Goal: Check status: Check status

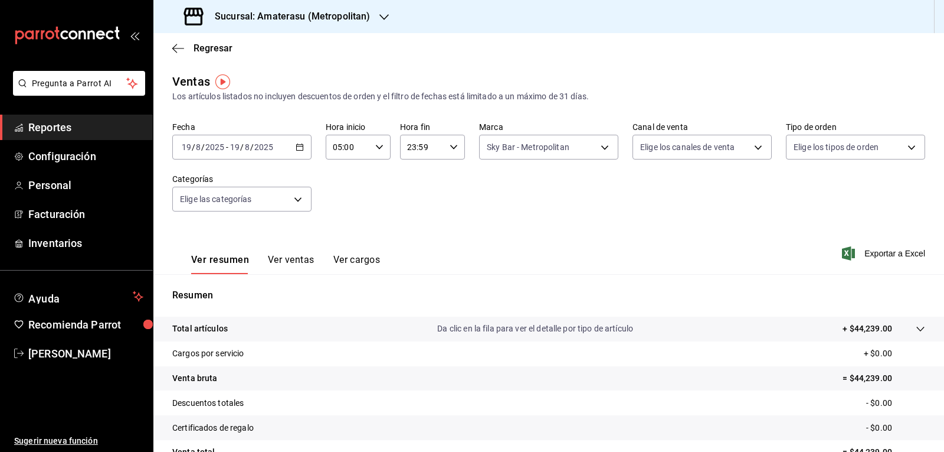
click at [296, 148] on icon "button" at bounding box center [300, 147] width 8 height 8
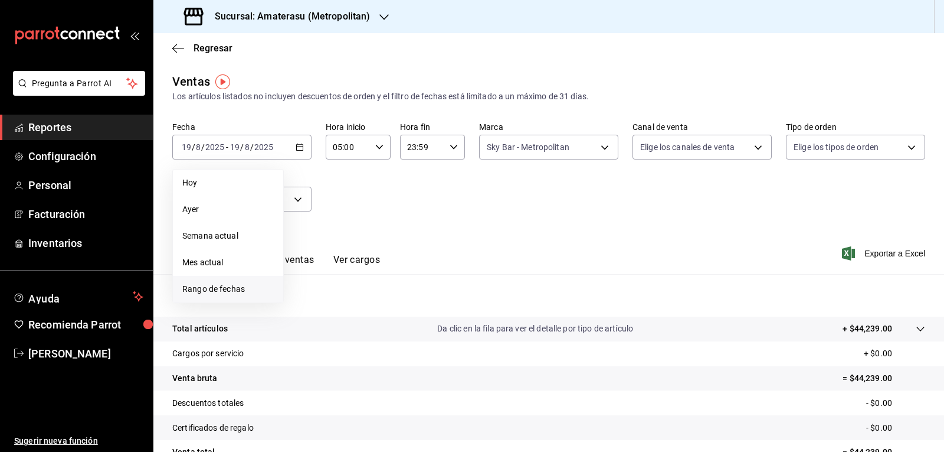
click at [234, 286] on span "Rango de fechas" at bounding box center [227, 289] width 91 height 12
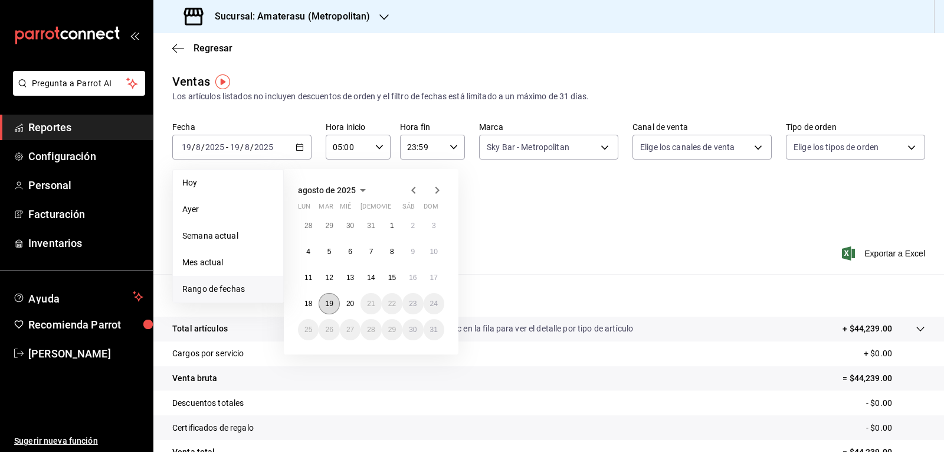
click at [338, 303] on button "19" at bounding box center [329, 303] width 21 height 21
click at [345, 301] on button "20" at bounding box center [350, 303] width 21 height 21
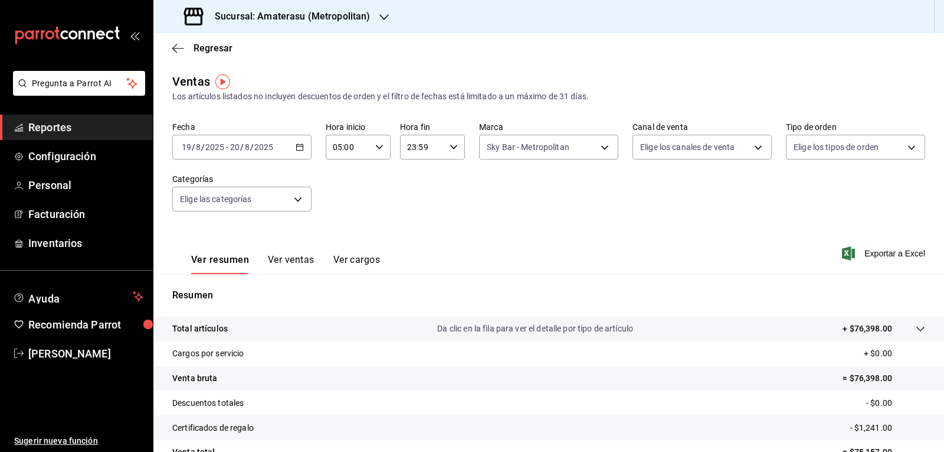
click at [455, 149] on div "23:59 Hora fin" at bounding box center [432, 147] width 65 height 25
click at [414, 210] on button "05" at bounding box center [414, 206] width 28 height 24
type input "05:59"
click at [524, 214] on div at bounding box center [472, 226] width 944 height 452
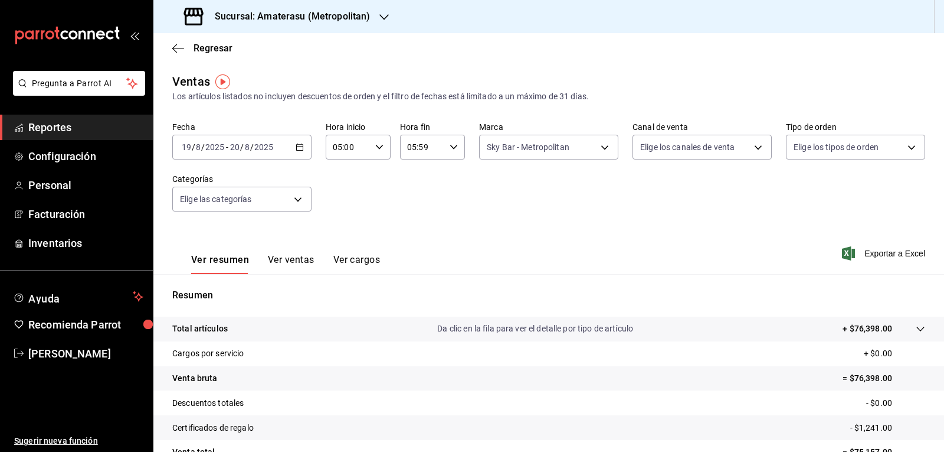
click at [509, 201] on div "Fecha [DATE] [DATE] - [DATE] [DATE] Hora inicio 05:00 Hora inicio Hora fin 05:5…" at bounding box center [548, 174] width 753 height 104
click at [513, 152] on body "Pregunta a Parrot AI Reportes Configuración Personal Facturación Inventarios Ay…" at bounding box center [472, 226] width 944 height 452
click at [485, 195] on input "checkbox" at bounding box center [488, 193] width 11 height 11
checkbox input "true"
type input "e4cd7fcb-d45b-43ae-a99f-ad4ccfcd9032,f3afaab8-8c3d-4e49-a299-af9bdf6027b2"
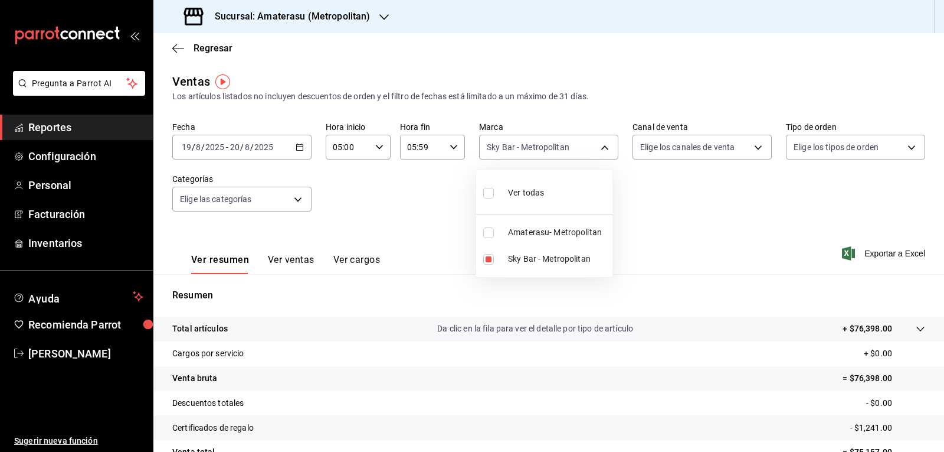
checkbox input "true"
click at [721, 241] on div at bounding box center [472, 226] width 944 height 452
click at [477, 139] on body "Pregunta a Parrot AI Reportes Configuración Personal Facturación Inventarios Ay…" at bounding box center [472, 226] width 944 height 452
click at [486, 227] on input "checkbox" at bounding box center [488, 232] width 11 height 11
checkbox input "false"
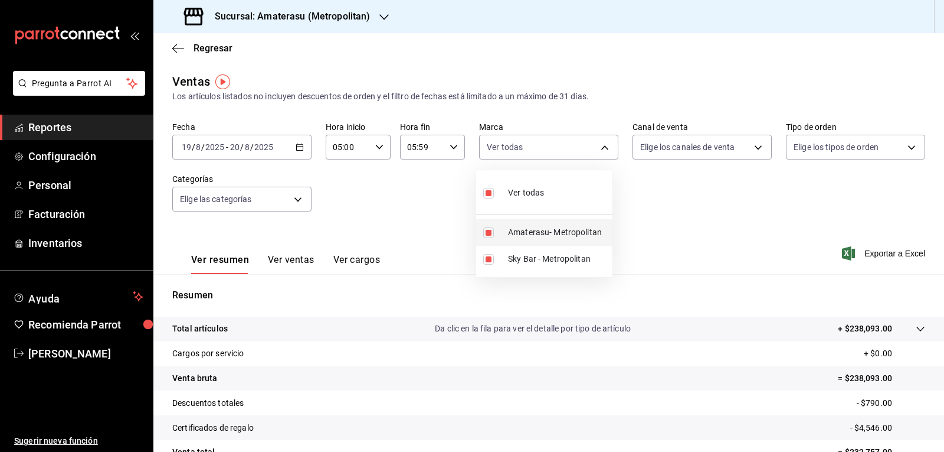
type input "f3afaab8-8c3d-4e49-a299-af9bdf6027b2"
checkbox input "false"
click at [658, 212] on div at bounding box center [472, 226] width 944 height 452
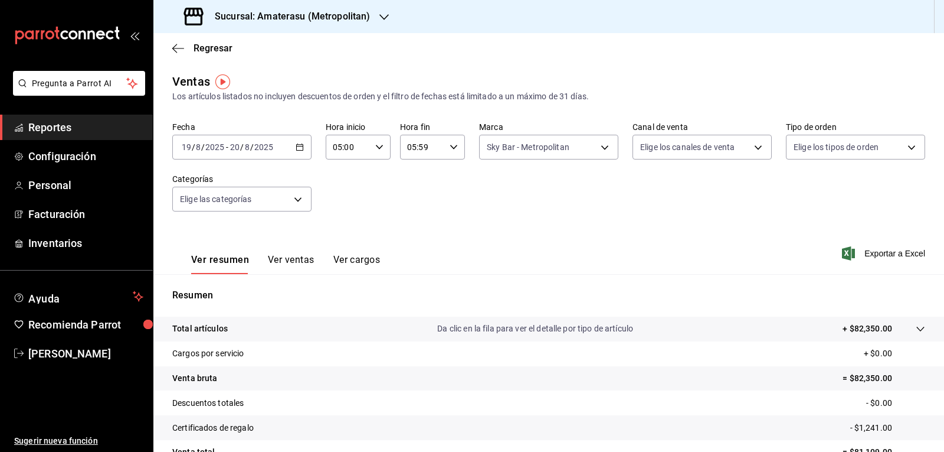
click at [642, 228] on div "Ver resumen Ver ventas Ver cargos Exportar a Excel" at bounding box center [548, 249] width 791 height 48
click at [514, 154] on body "Pregunta a Parrot AI Reportes Configuración Personal Facturación Inventarios Ay…" at bounding box center [472, 226] width 944 height 452
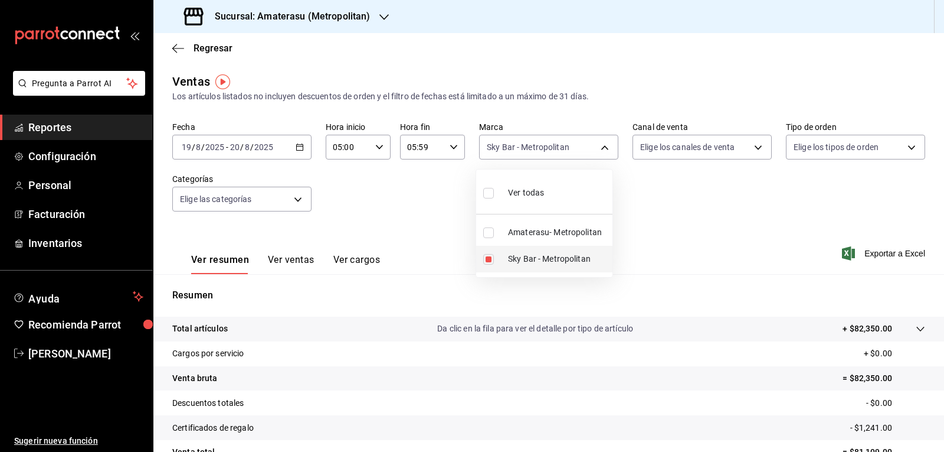
click at [487, 253] on li "Sky Bar - Metropolitan" at bounding box center [544, 259] width 136 height 27
checkbox input "false"
click at [486, 237] on input "checkbox" at bounding box center [488, 232] width 11 height 11
checkbox input "true"
type input "e4cd7fcb-d45b-43ae-a99f-ad4ccfcd9032"
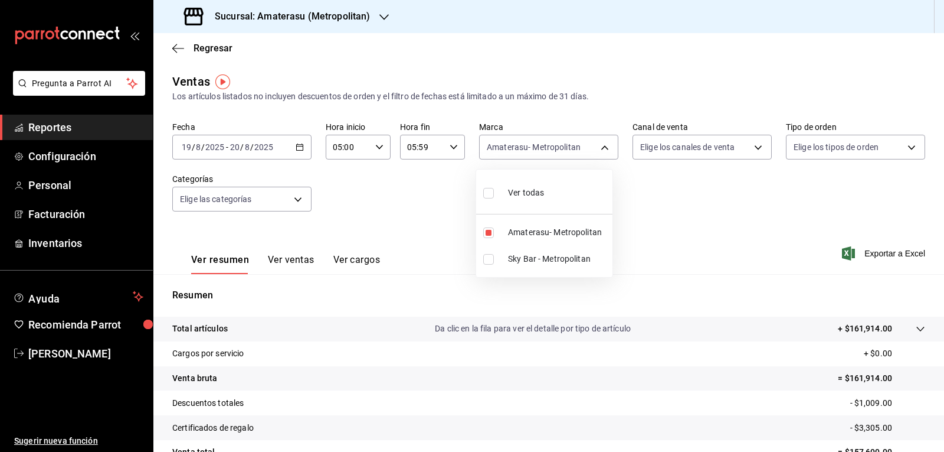
click at [666, 228] on div at bounding box center [472, 226] width 944 height 452
click at [208, 45] on span "Regresar" at bounding box center [213, 47] width 39 height 11
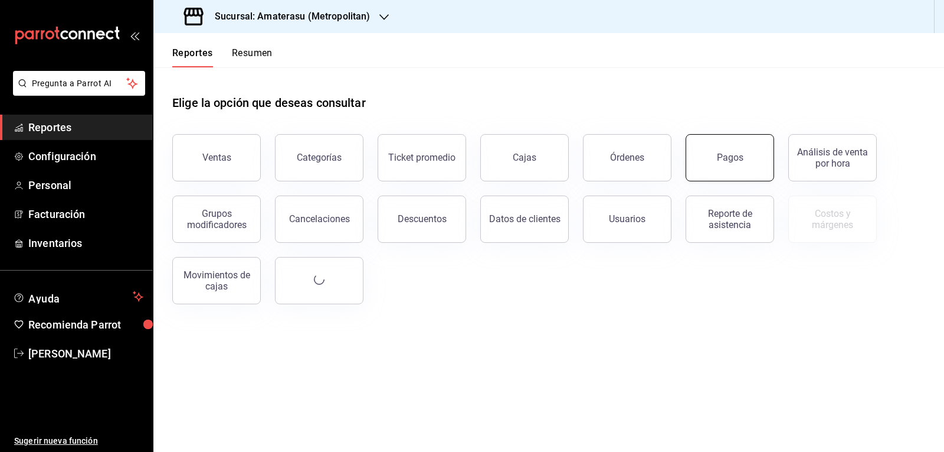
click at [688, 167] on div "Pagos" at bounding box center [723, 150] width 103 height 61
click at [720, 173] on button "Pagos" at bounding box center [730, 157] width 89 height 47
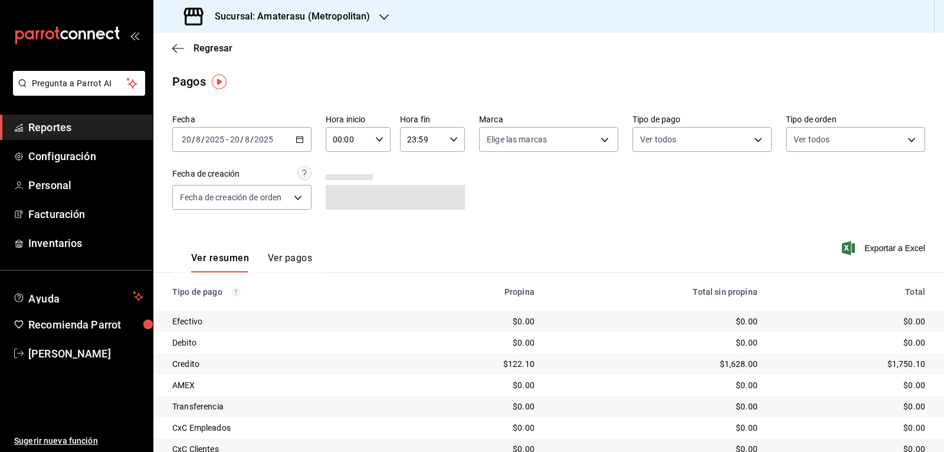
click at [303, 143] on div "[DATE] [DATE] - [DATE] [DATE]" at bounding box center [241, 139] width 139 height 25
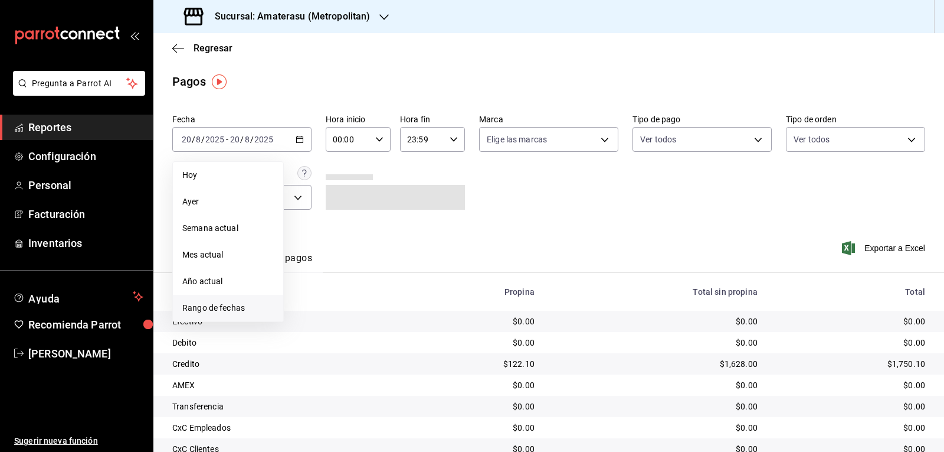
click at [261, 306] on span "Rango de fechas" at bounding box center [227, 308] width 91 height 12
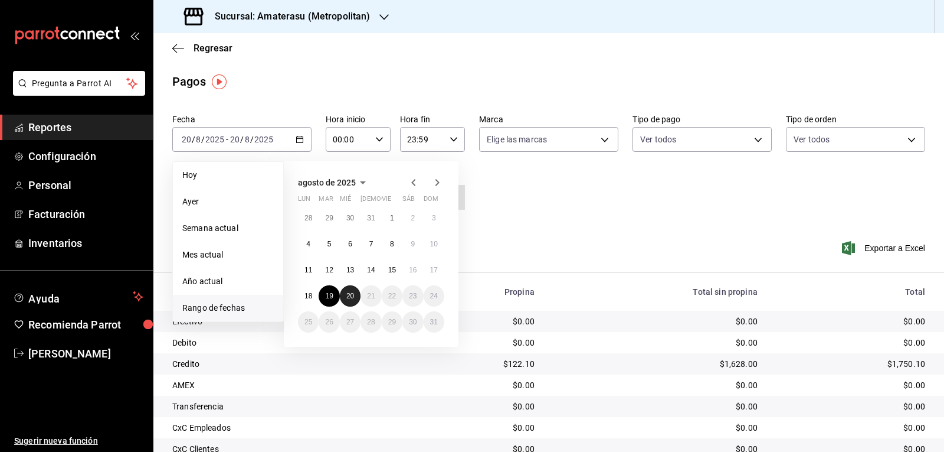
click at [341, 298] on button "20" at bounding box center [350, 295] width 21 height 21
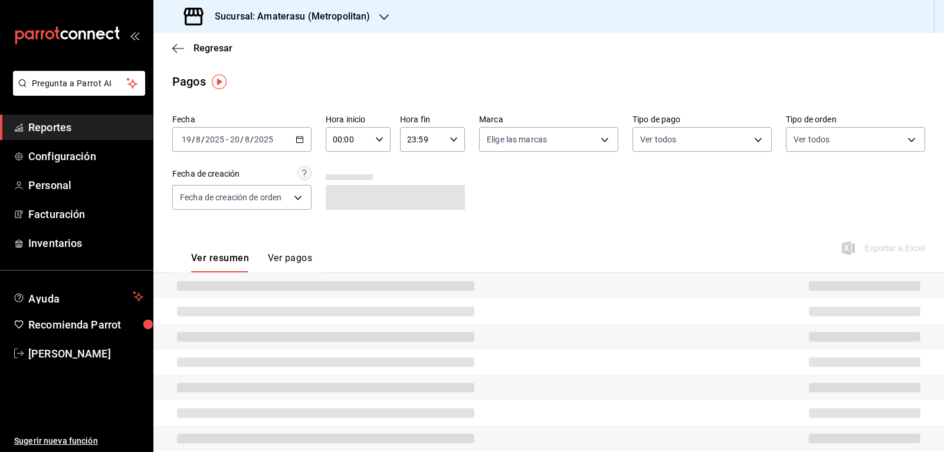
click at [376, 142] on icon "button" at bounding box center [379, 139] width 8 height 8
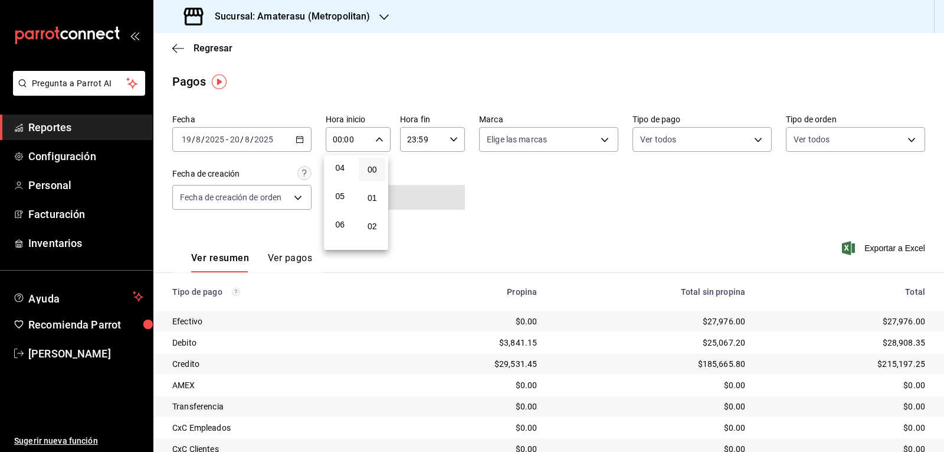
scroll to position [118, 0]
click at [339, 189] on span "05" at bounding box center [340, 192] width 14 height 9
type input "05:00"
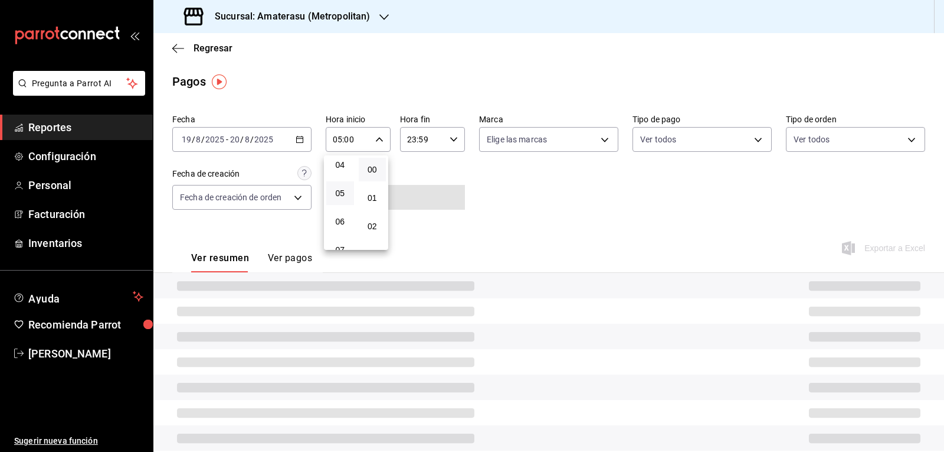
click at [447, 144] on div at bounding box center [472, 226] width 944 height 452
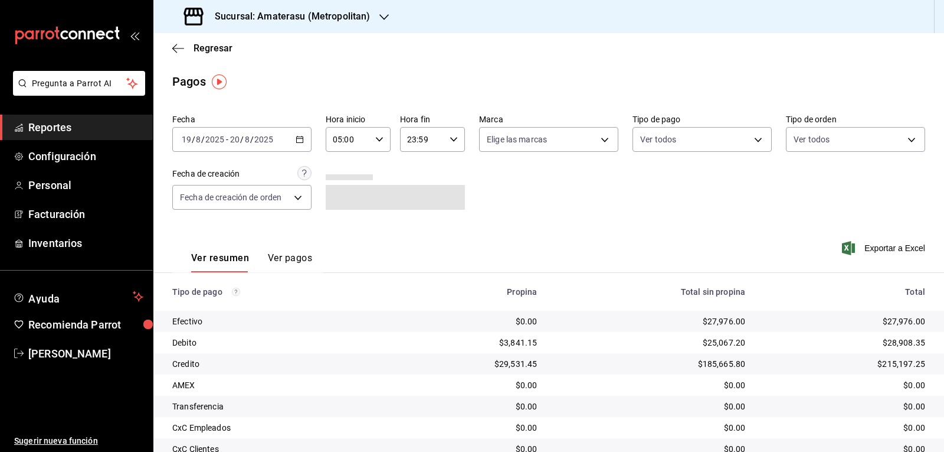
click at [447, 144] on div "23:59 Hora fin" at bounding box center [432, 139] width 65 height 25
click at [417, 202] on button "05" at bounding box center [414, 193] width 28 height 24
type input "05:59"
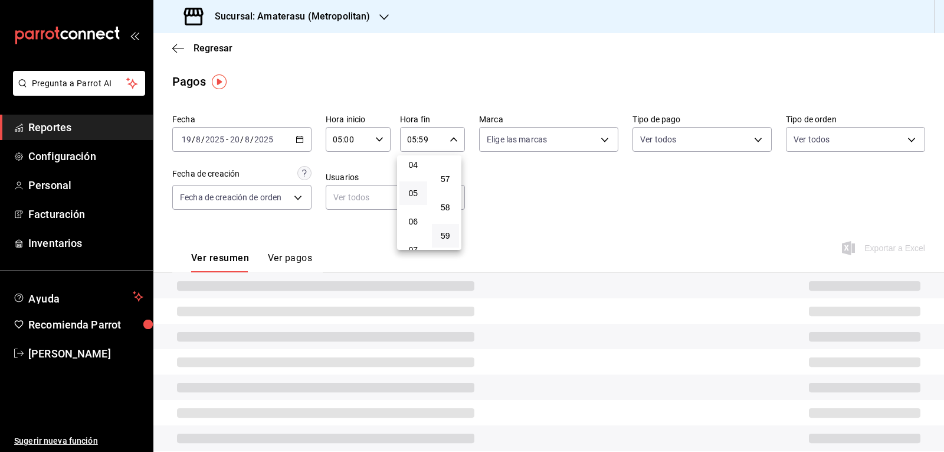
click at [591, 183] on div at bounding box center [472, 226] width 944 height 452
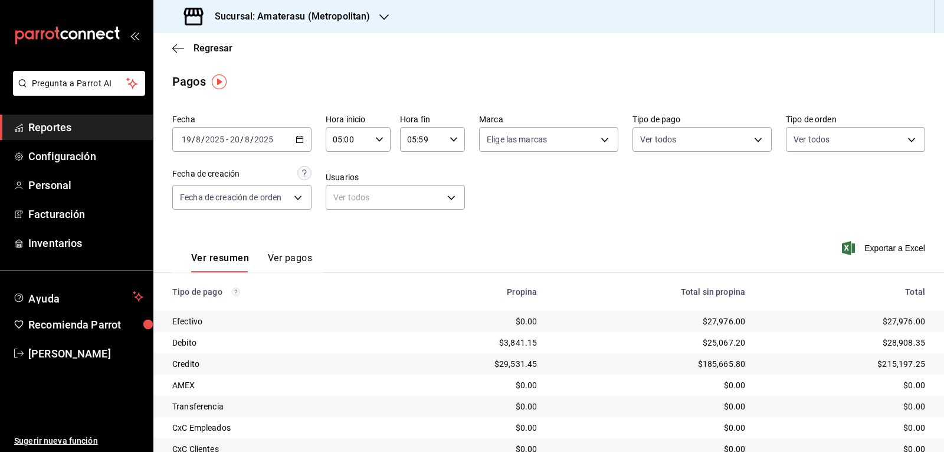
click at [591, 183] on div "Fecha [DATE] [DATE] - [DATE] [DATE] Hora inicio 05:00 Hora inicio Hora fin 05:5…" at bounding box center [548, 166] width 753 height 115
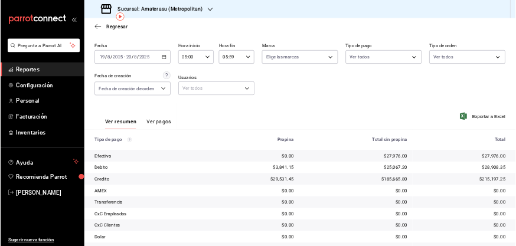
scroll to position [70, 0]
